Goal: Transaction & Acquisition: Purchase product/service

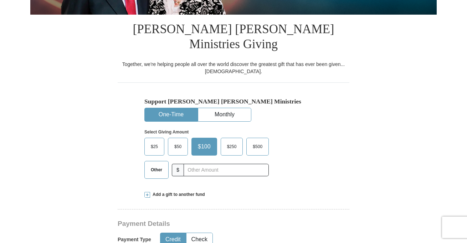
scroll to position [163, 0]
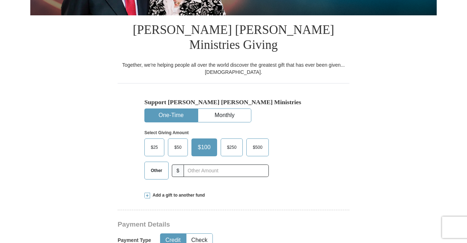
click at [155, 165] on span "Other" at bounding box center [156, 170] width 19 height 11
click at [0, 0] on input "Other" at bounding box center [0, 0] width 0 height 0
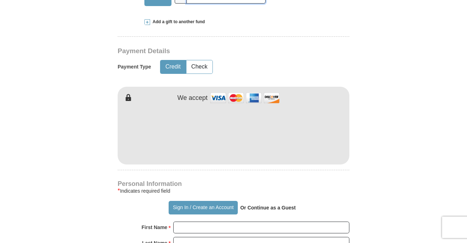
scroll to position [331, 0]
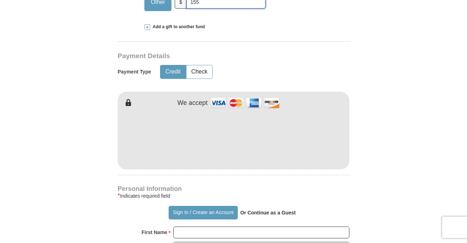
type input "155"
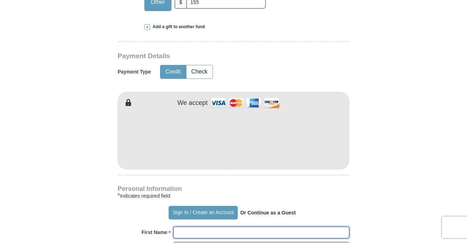
type input "[PERSON_NAME]"
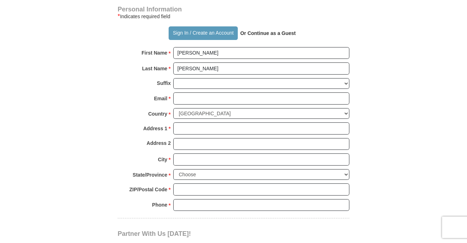
scroll to position [516, 0]
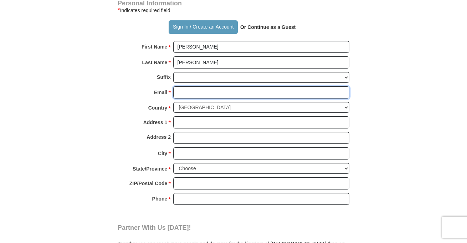
click at [287, 86] on input "Email *" at bounding box center [261, 92] width 176 height 12
type input "[EMAIL_ADDRESS][DOMAIN_NAME]"
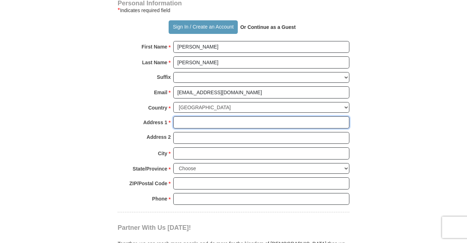
type input "[STREET_ADDRESS]"
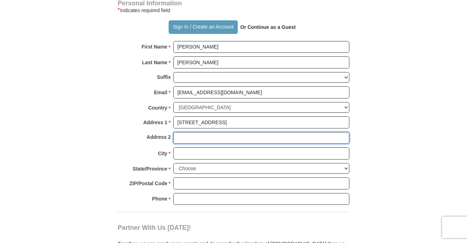
type input "Apt 701"
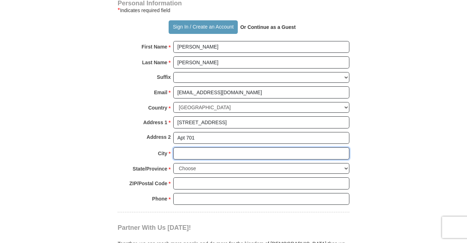
type input "Columbus"
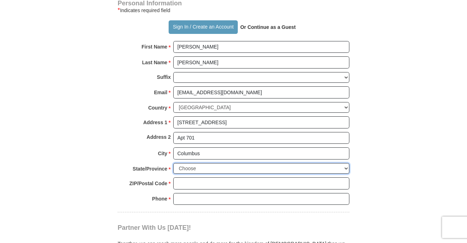
select select "OH"
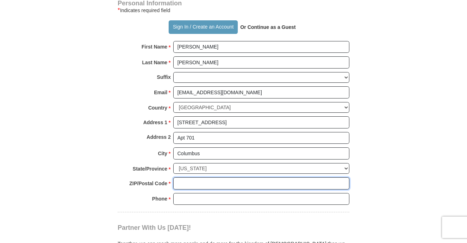
type input "43203"
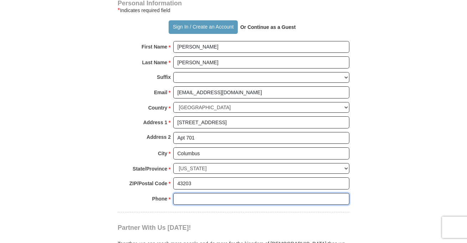
type input "6148176291"
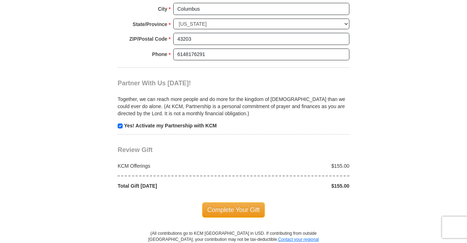
scroll to position [660, 0]
click at [247, 202] on span "Complete Your Gift" at bounding box center [233, 209] width 63 height 15
